Goal: Obtain resource: Download file/media

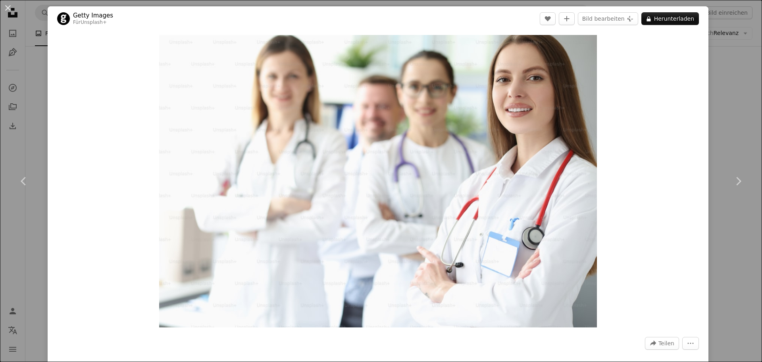
scroll to position [5798, 0]
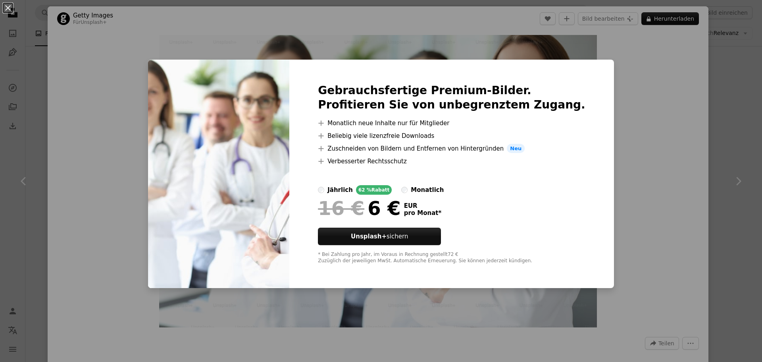
click at [639, 124] on div "An X shape Gebrauchsfertige Premium-Bilder. Profitieren Sie von unbegrenztem Zu…" at bounding box center [381, 181] width 762 height 362
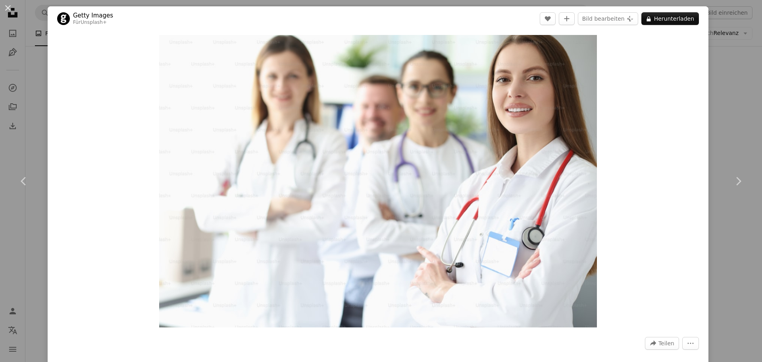
click at [727, 91] on div "An X shape Chevron left Chevron right Getty Images Für Unsplash+ A heart A plus…" at bounding box center [381, 181] width 762 height 362
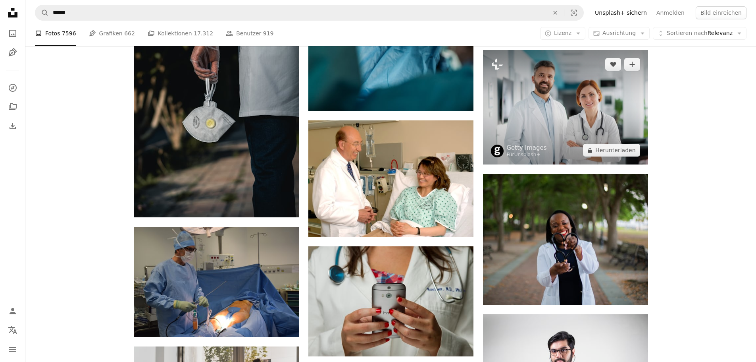
click at [608, 87] on img at bounding box center [565, 107] width 165 height 115
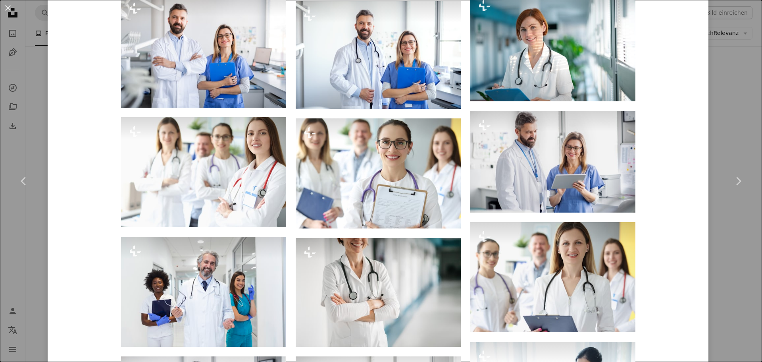
scroll to position [715, 0]
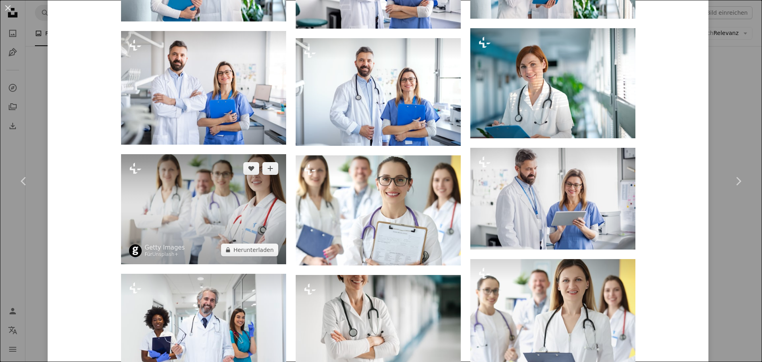
click at [185, 190] on img at bounding box center [203, 209] width 165 height 110
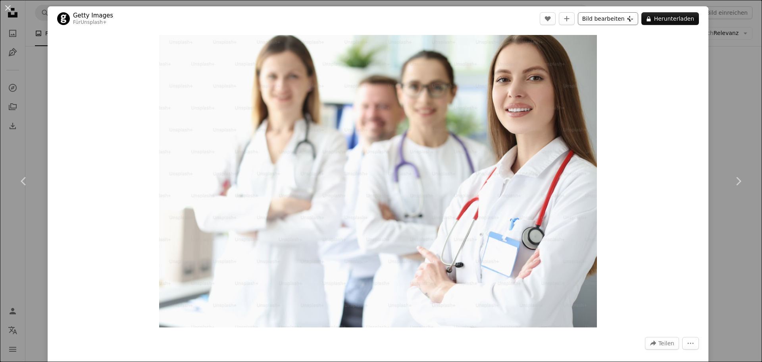
click at [606, 21] on button "Bild bearbeiten Plus sign for Unsplash+" at bounding box center [608, 18] width 60 height 13
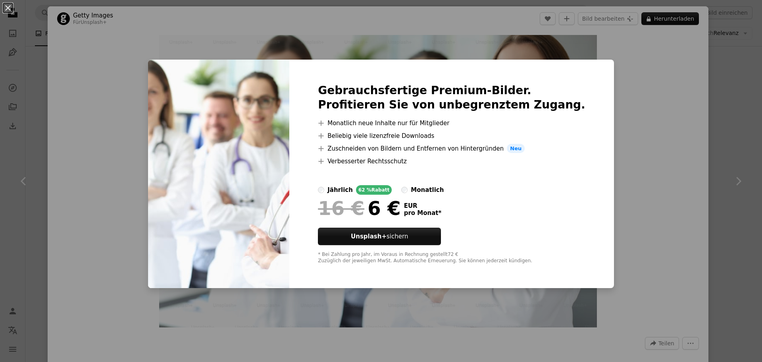
click at [636, 103] on div "An X shape Gebrauchsfertige Premium-Bilder. Profitieren Sie von unbegrenztem Zu…" at bounding box center [381, 181] width 762 height 362
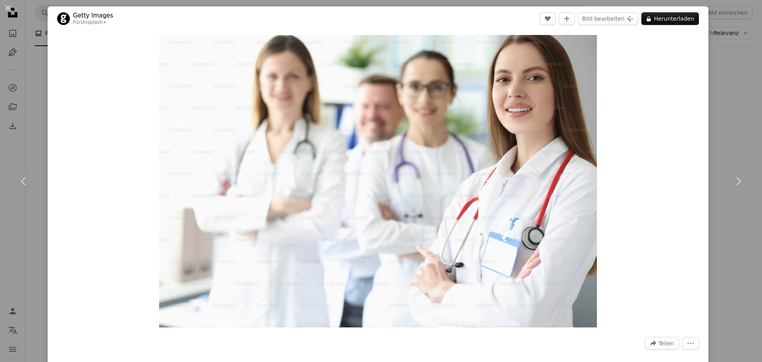
click at [672, 61] on div "Zoom in" at bounding box center [378, 181] width 661 height 300
click at [6, 9] on button "An X shape" at bounding box center [8, 8] width 10 height 10
